Goal: Complete application form

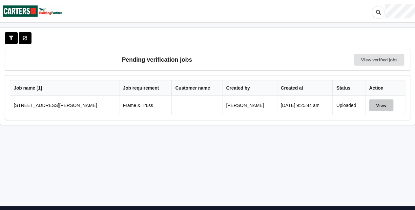
click at [385, 100] on button "View" at bounding box center [381, 105] width 24 height 12
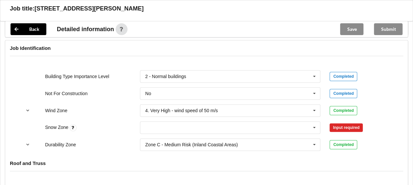
scroll to position [282, 0]
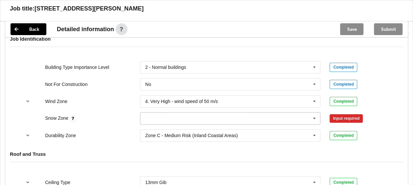
click at [311, 117] on icon at bounding box center [314, 119] width 10 height 12
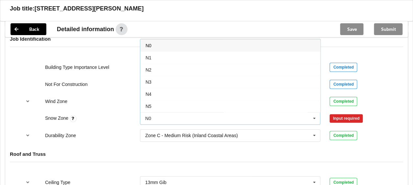
click at [181, 45] on div "N0" at bounding box center [230, 45] width 180 height 12
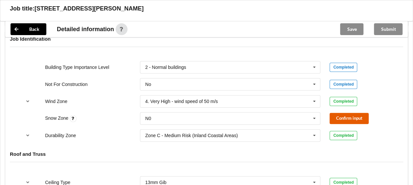
click at [357, 120] on button "Confirm input" at bounding box center [348, 118] width 39 height 11
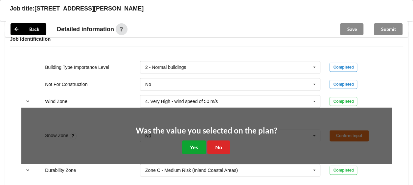
click at [197, 145] on button "Yes" at bounding box center [194, 146] width 24 height 13
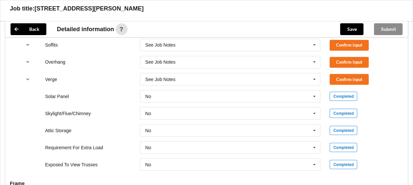
scroll to position [500, 0]
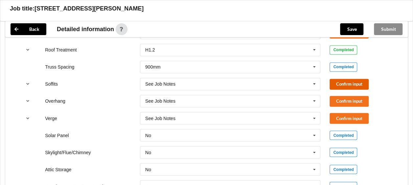
click at [344, 86] on button "Confirm input" at bounding box center [348, 84] width 39 height 11
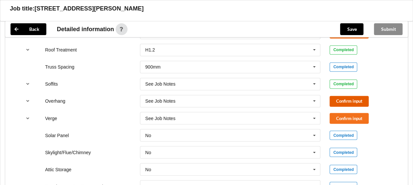
click at [339, 99] on button "Confirm input" at bounding box center [348, 101] width 39 height 11
click at [315, 78] on icon at bounding box center [314, 84] width 10 height 12
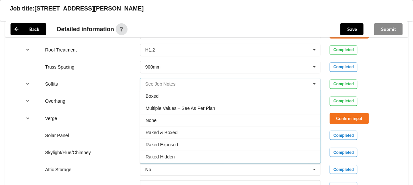
scroll to position [11, 0]
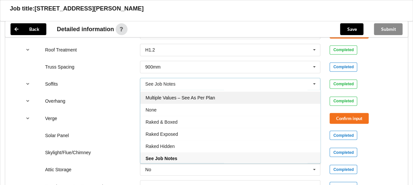
click at [237, 97] on div "Multiple Values – See As Per Plan" at bounding box center [230, 98] width 180 height 12
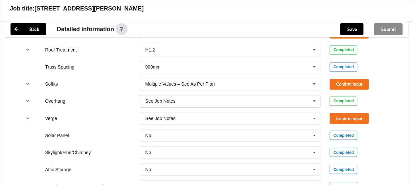
click at [314, 104] on icon at bounding box center [314, 101] width 10 height 12
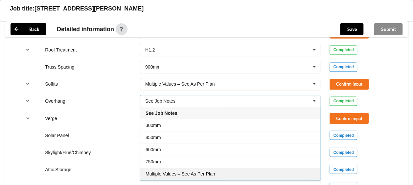
click at [189, 171] on span "Multiple Values – See As Per Plan" at bounding box center [179, 173] width 69 height 5
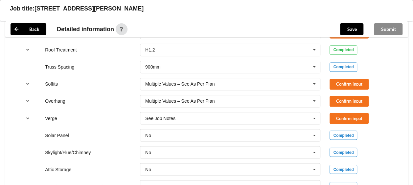
click at [314, 124] on div "No No Yes" at bounding box center [230, 135] width 190 height 22
click at [313, 120] on icon at bounding box center [314, 118] width 10 height 12
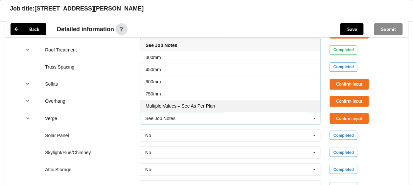
click at [232, 101] on div "Multiple Values – See As Per Plan" at bounding box center [230, 106] width 180 height 12
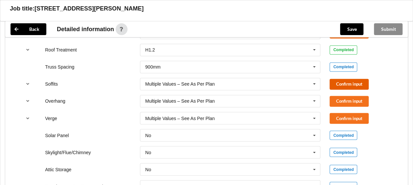
click at [338, 82] on button "Confirm input" at bounding box center [348, 84] width 39 height 11
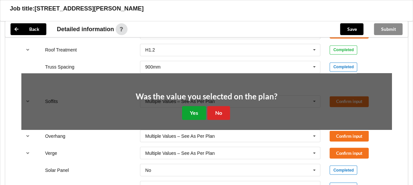
click at [186, 115] on button "Yes" at bounding box center [194, 112] width 24 height 13
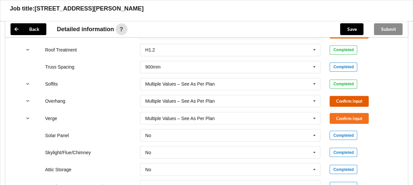
click at [354, 98] on button "Confirm input" at bounding box center [348, 101] width 39 height 11
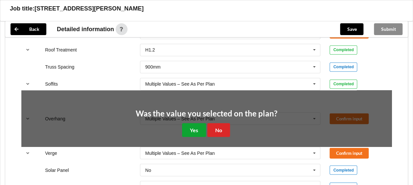
click at [195, 130] on button "Yes" at bounding box center [194, 129] width 24 height 13
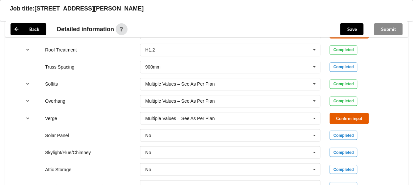
click at [353, 118] on button "Confirm input" at bounding box center [348, 118] width 39 height 11
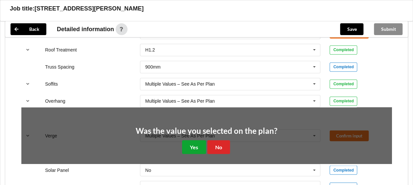
click at [194, 146] on button "Yes" at bounding box center [194, 146] width 24 height 13
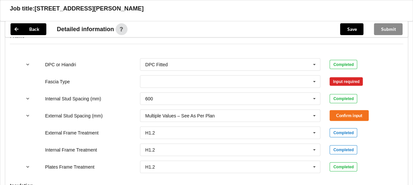
scroll to position [686, 0]
click at [315, 80] on icon at bounding box center [314, 81] width 10 height 12
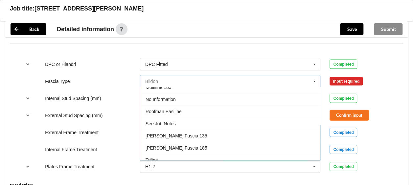
scroll to position [215, 0]
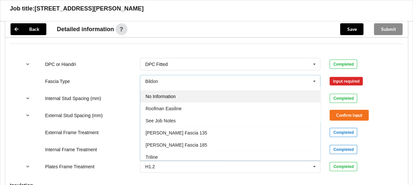
click at [172, 94] on span "No Information" at bounding box center [160, 96] width 30 height 5
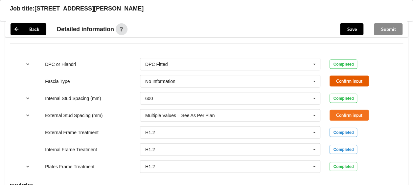
click at [365, 83] on button "Confirm input" at bounding box center [348, 81] width 39 height 11
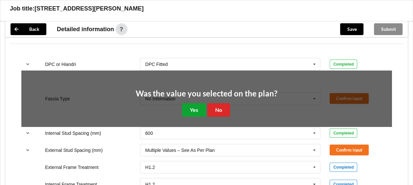
click at [197, 104] on button "Yes" at bounding box center [194, 109] width 24 height 13
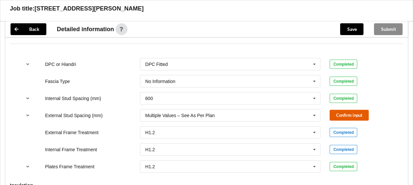
click at [341, 118] on button "Confirm input" at bounding box center [348, 115] width 39 height 11
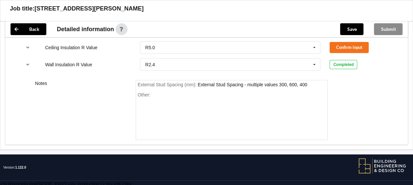
scroll to position [832, 0]
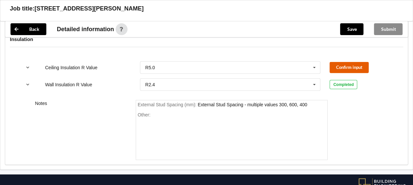
click at [351, 66] on button "Confirm input" at bounding box center [348, 67] width 39 height 11
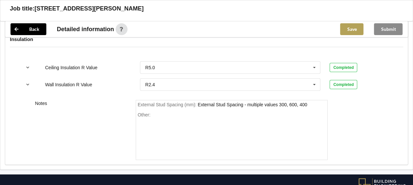
click at [356, 27] on button "Save" at bounding box center [351, 29] width 23 height 12
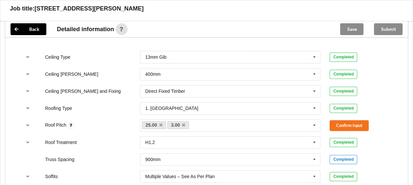
scroll to position [408, 0]
click at [340, 122] on button "Confirm input" at bounding box center [348, 125] width 39 height 11
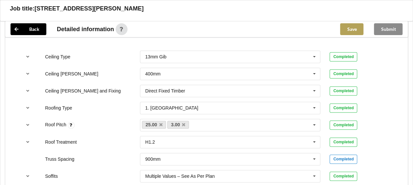
click at [353, 27] on button "Save" at bounding box center [351, 29] width 23 height 12
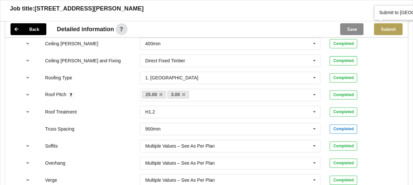
click at [387, 32] on button "Submit" at bounding box center [388, 29] width 29 height 12
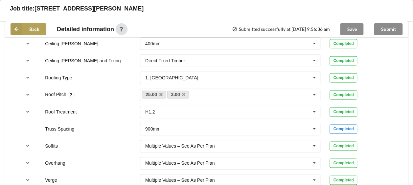
click at [31, 28] on button "Back" at bounding box center [29, 29] width 36 height 12
click at [29, 25] on button "Back" at bounding box center [29, 29] width 36 height 12
